Goal: Information Seeking & Learning: Learn about a topic

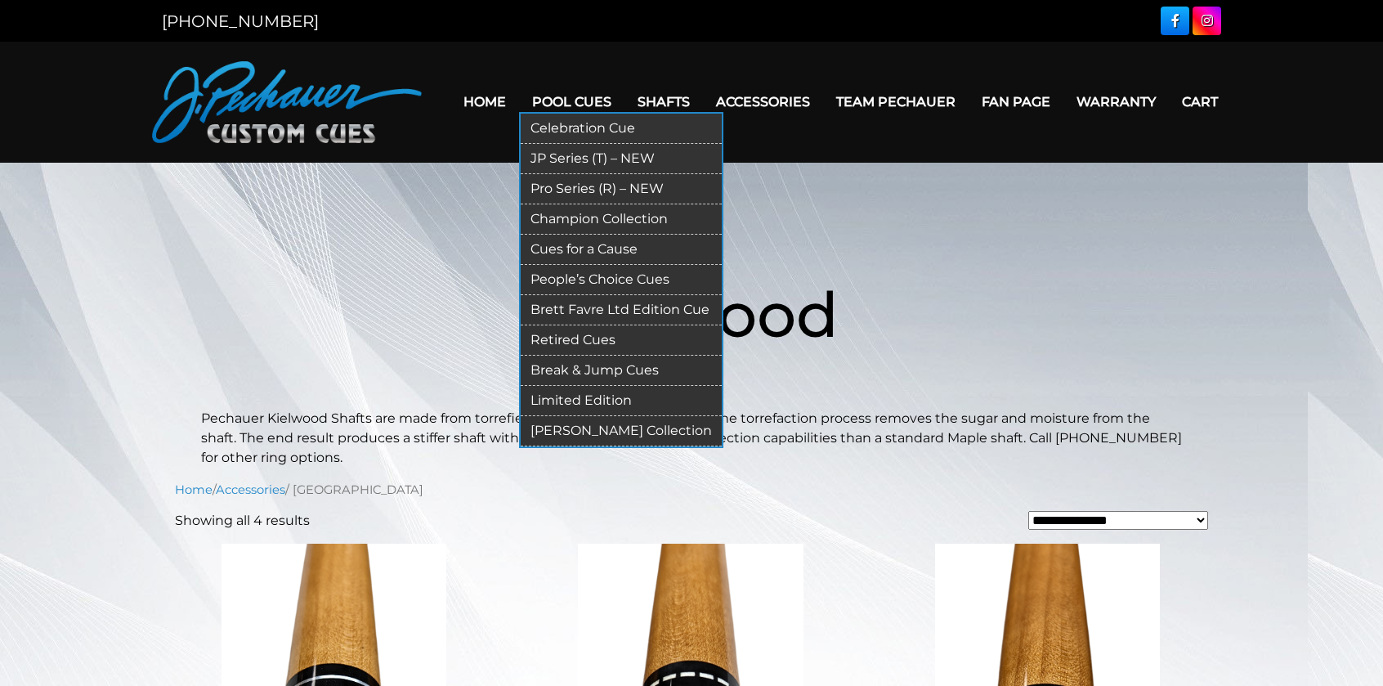
click at [602, 370] on link "Break & Jump Cues" at bounding box center [621, 371] width 201 height 30
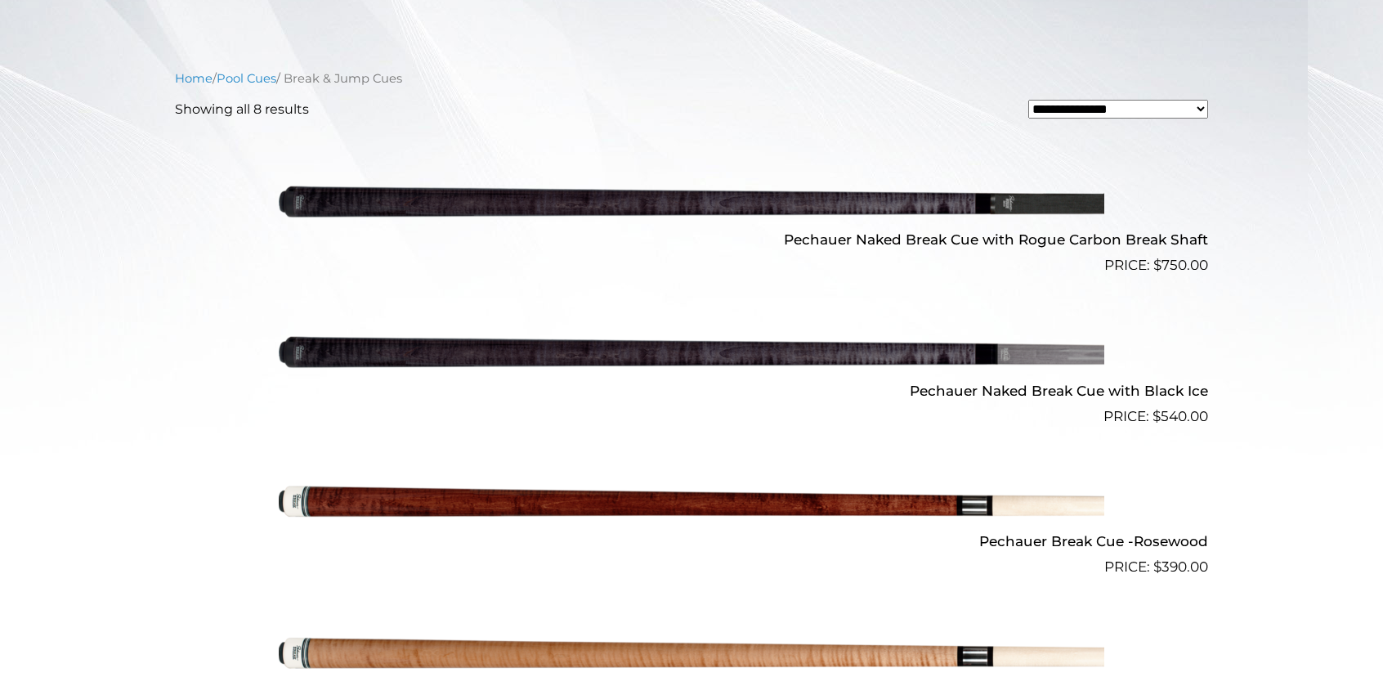
scroll to position [492, 0]
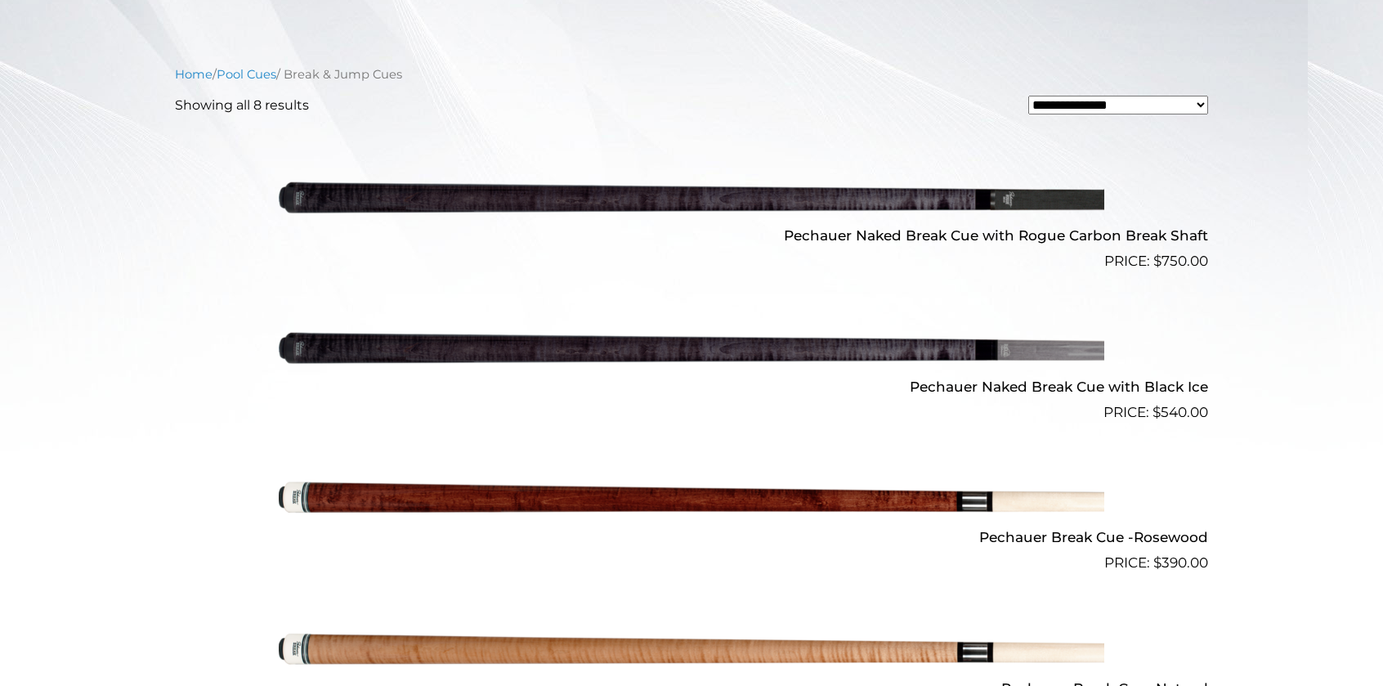
click at [585, 345] on img at bounding box center [692, 347] width 826 height 137
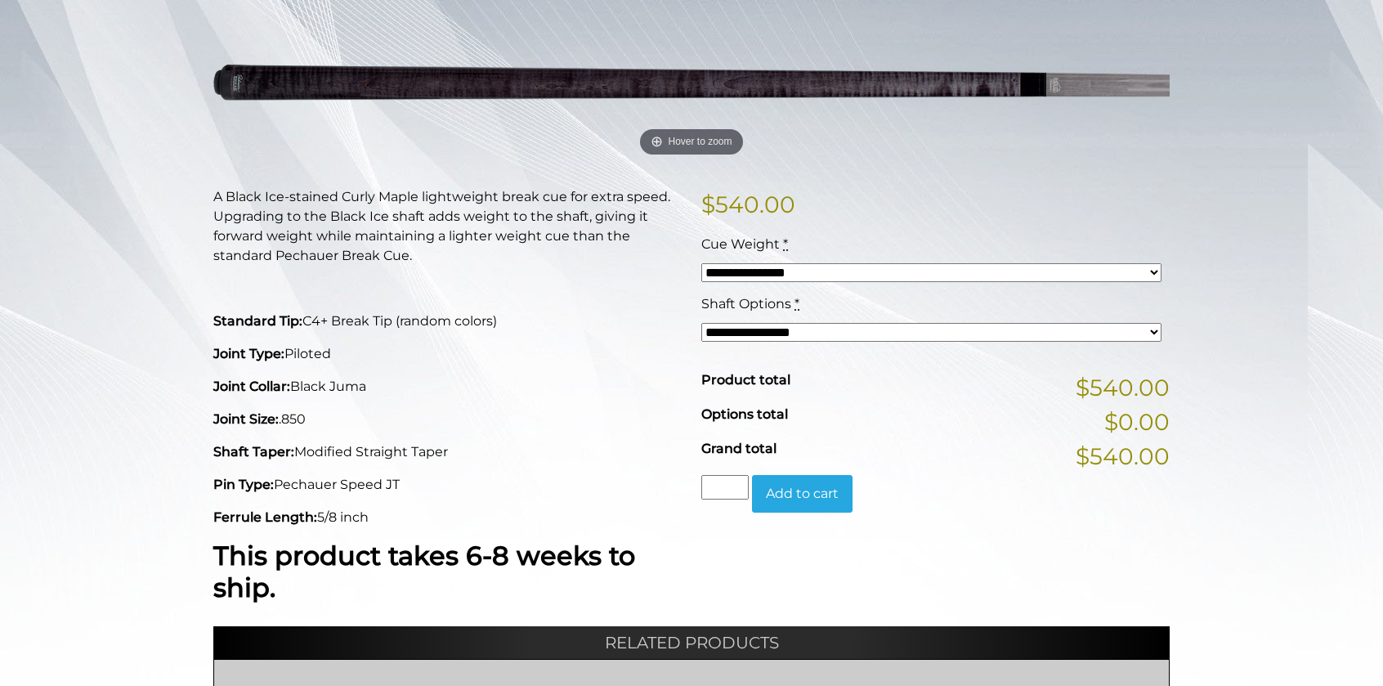
scroll to position [246, 0]
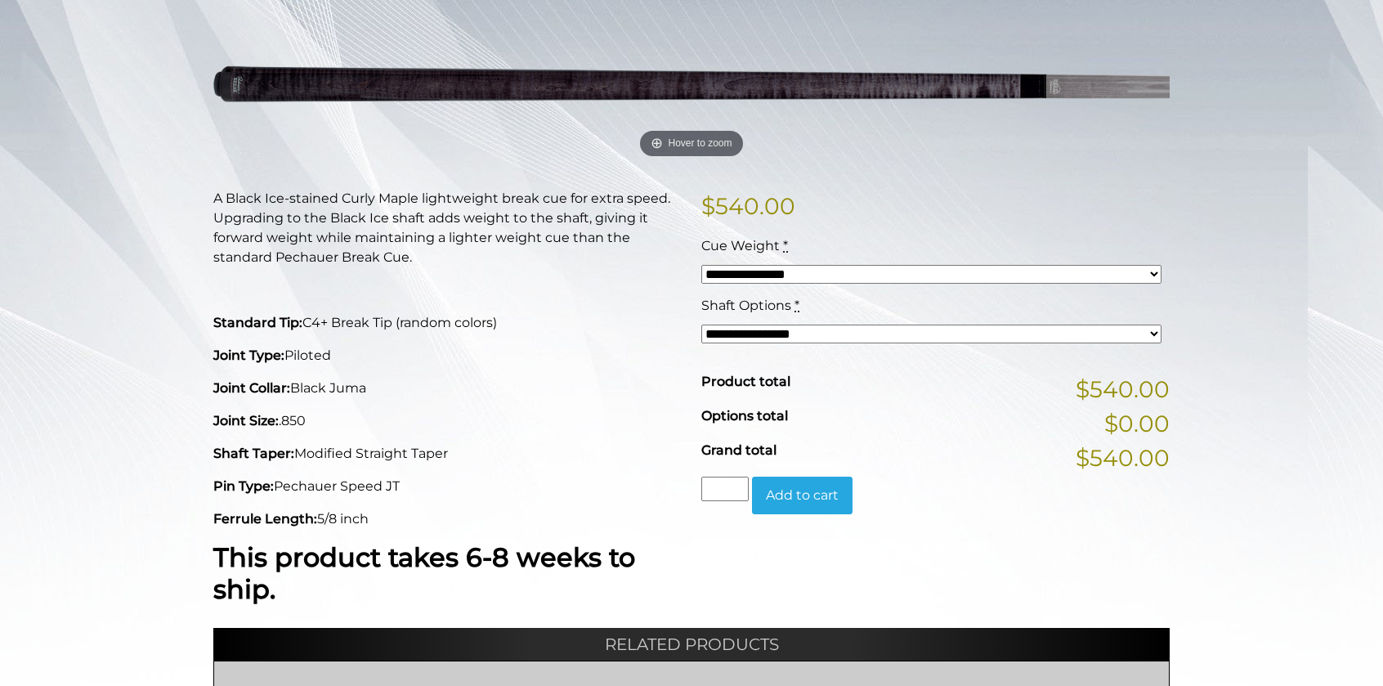
click at [482, 500] on div "A Black Ice-stained Curly Maple lightweight break cue for extra speed. Upgradin…" at bounding box center [448, 400] width 488 height 423
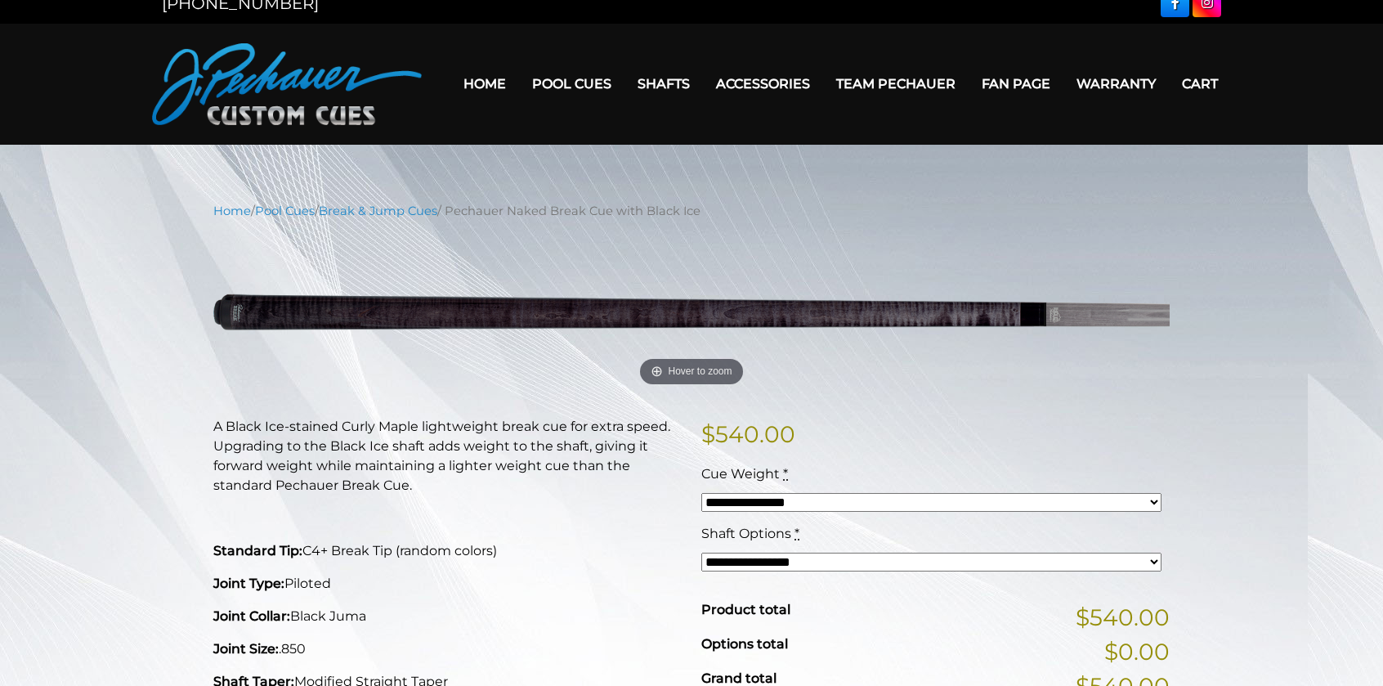
scroll to position [0, 0]
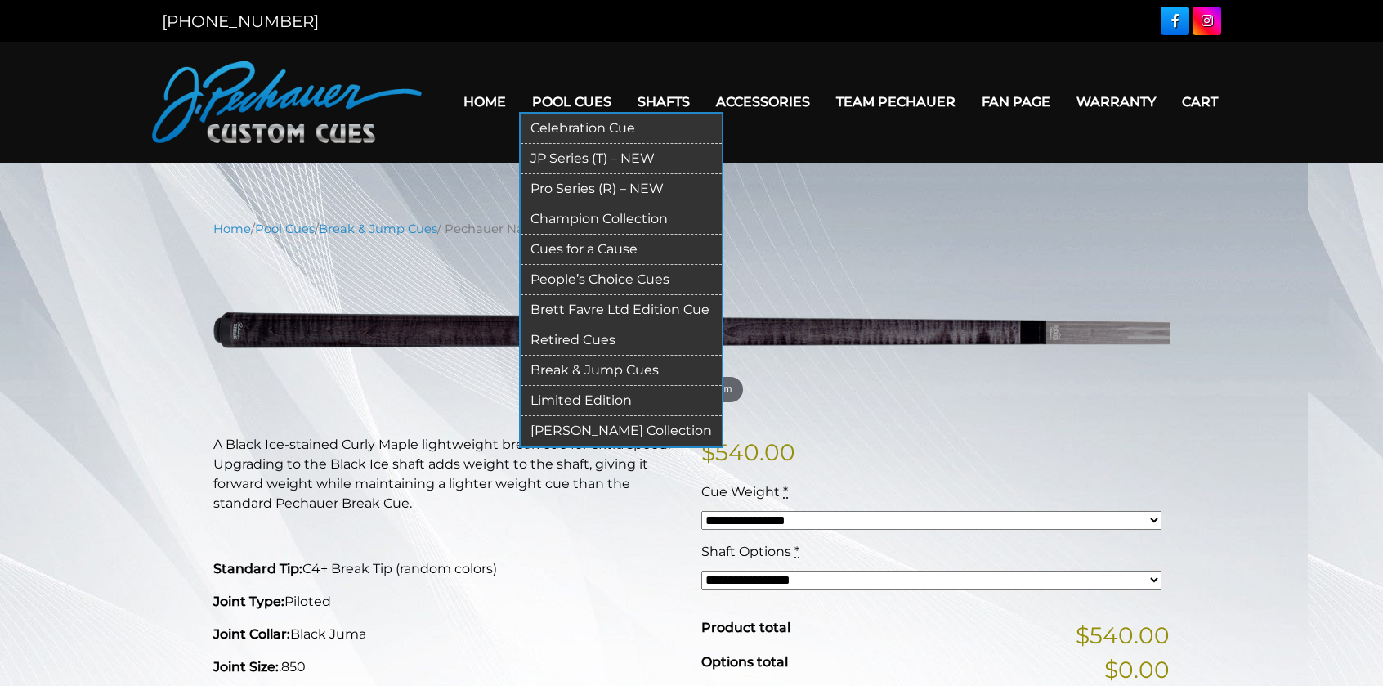
click at [585, 362] on link "Break & Jump Cues" at bounding box center [621, 371] width 201 height 30
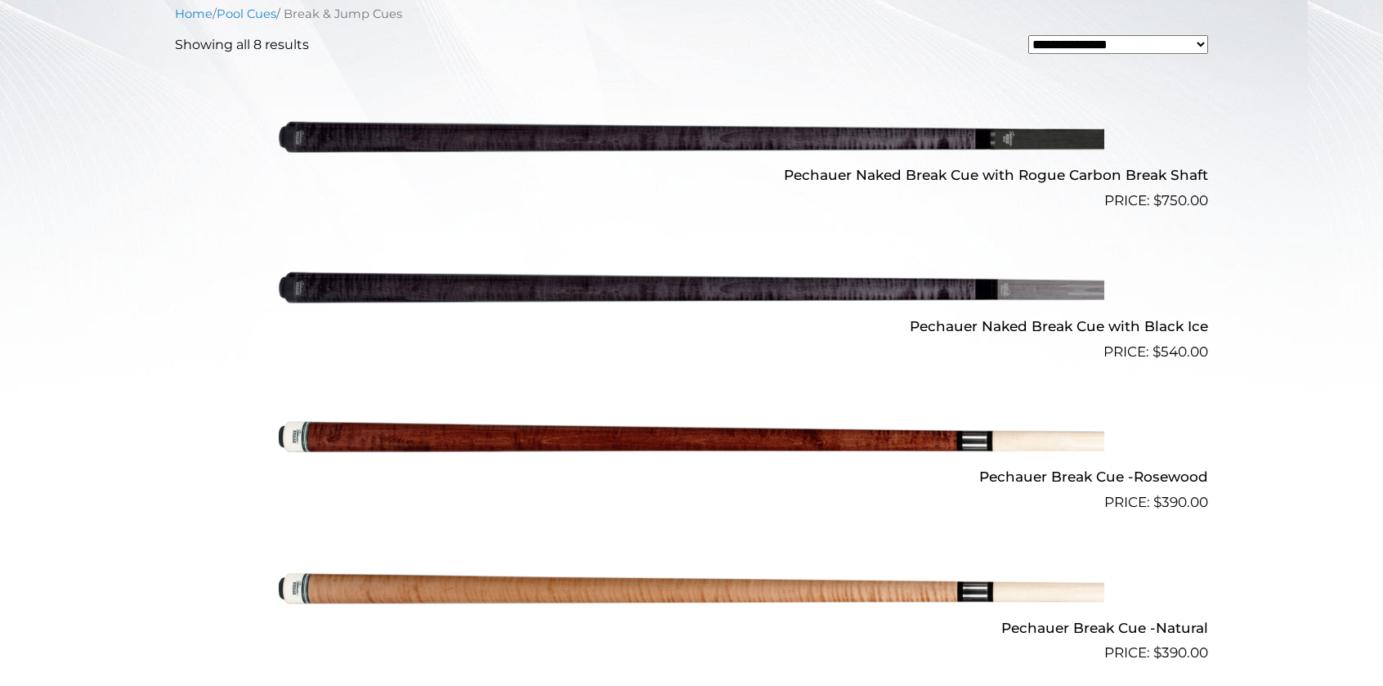
scroll to position [556, 0]
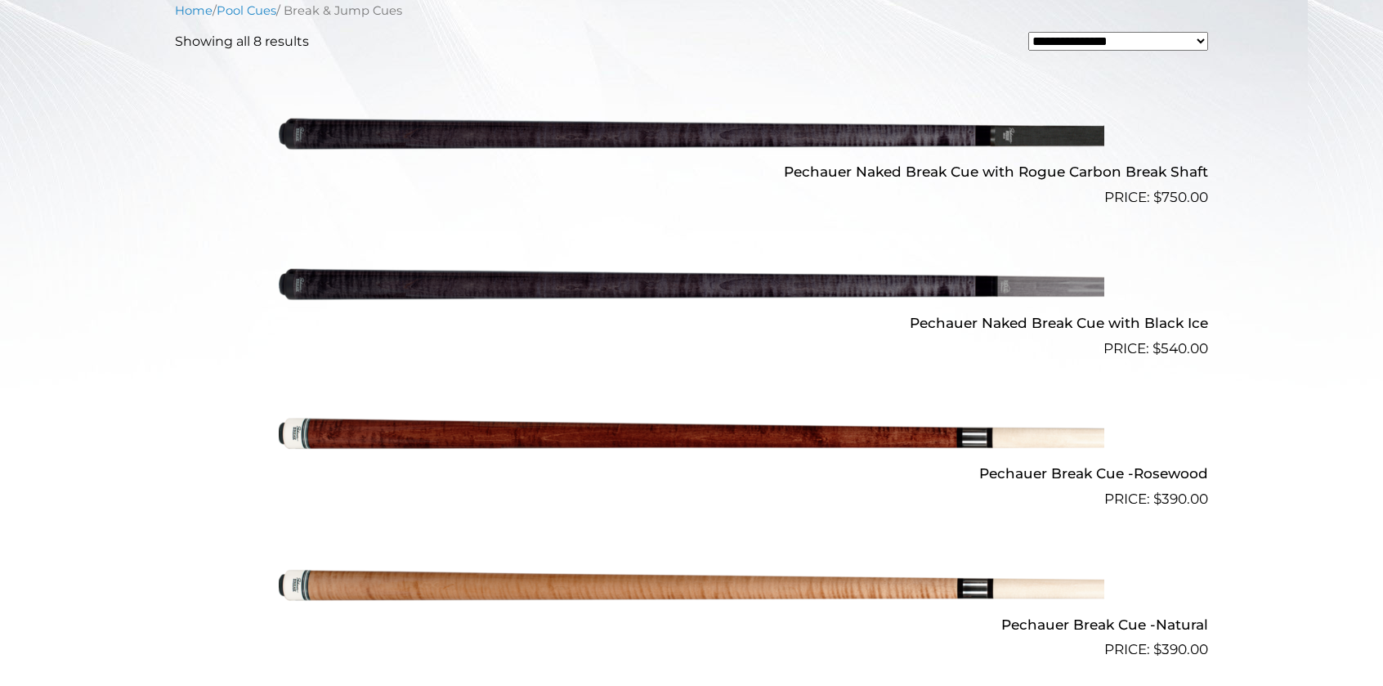
click at [777, 142] on img at bounding box center [692, 133] width 826 height 137
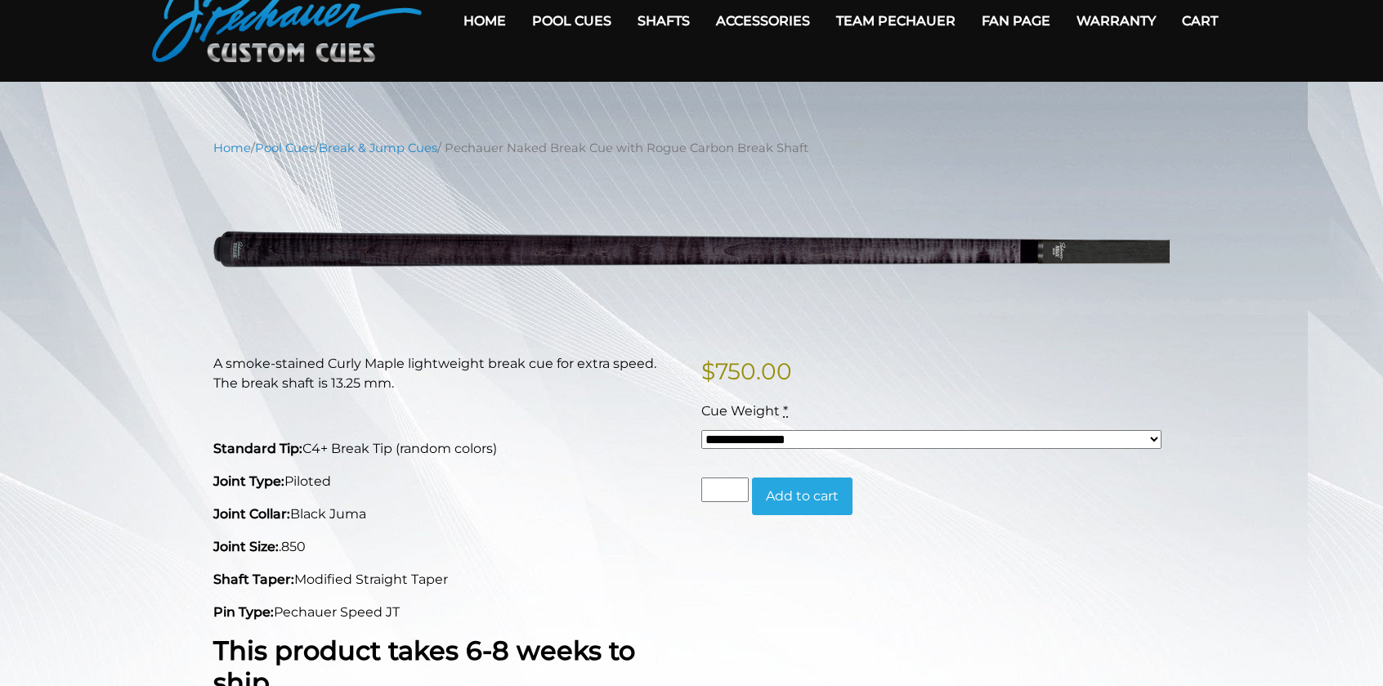
scroll to position [82, 0]
